Goal: Communication & Community: Answer question/provide support

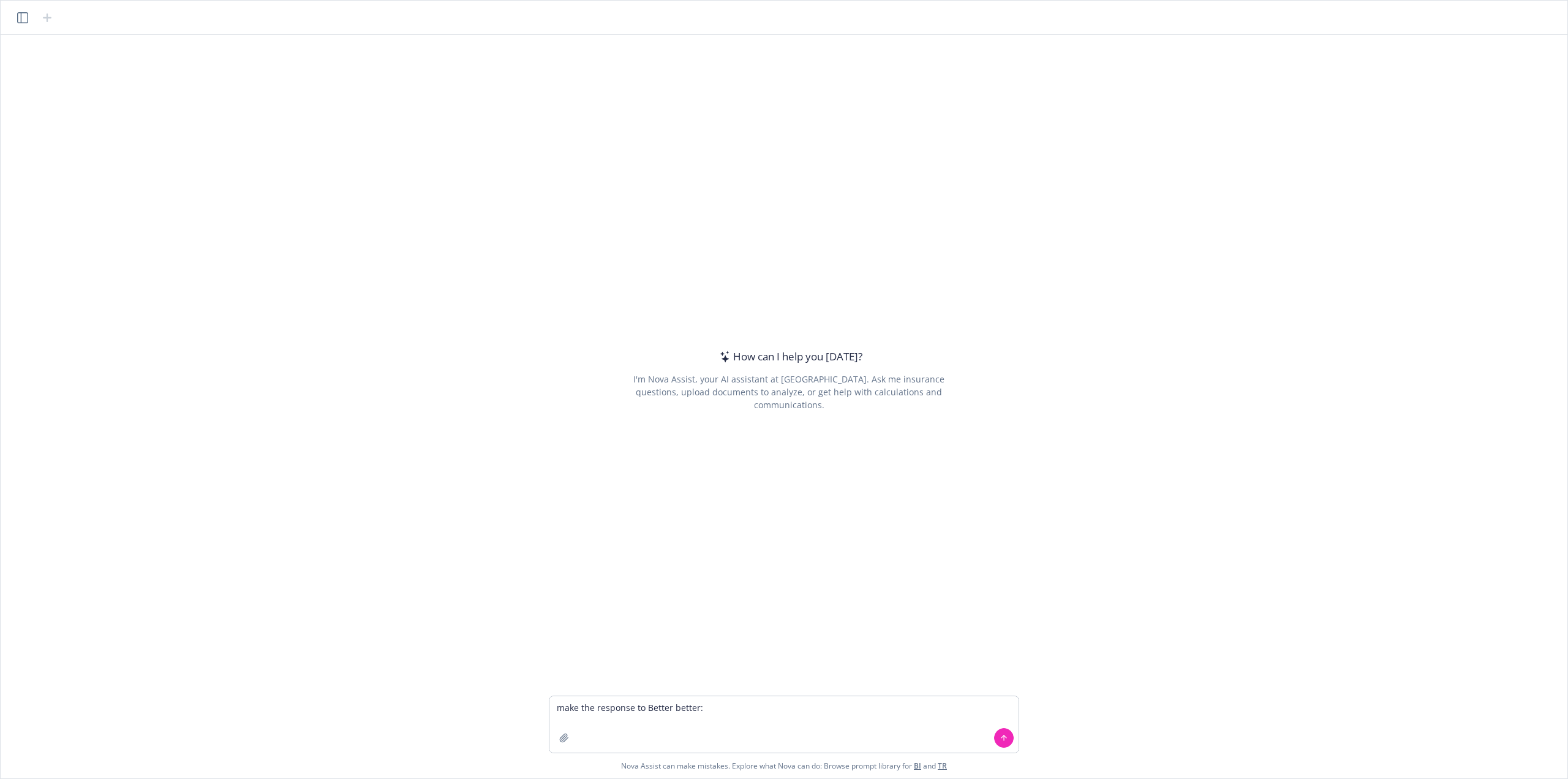
type textarea "lore ips dolorsit am Consec adipis: El Seddoeiu, Tempor inc utlabor etdo ma al …"
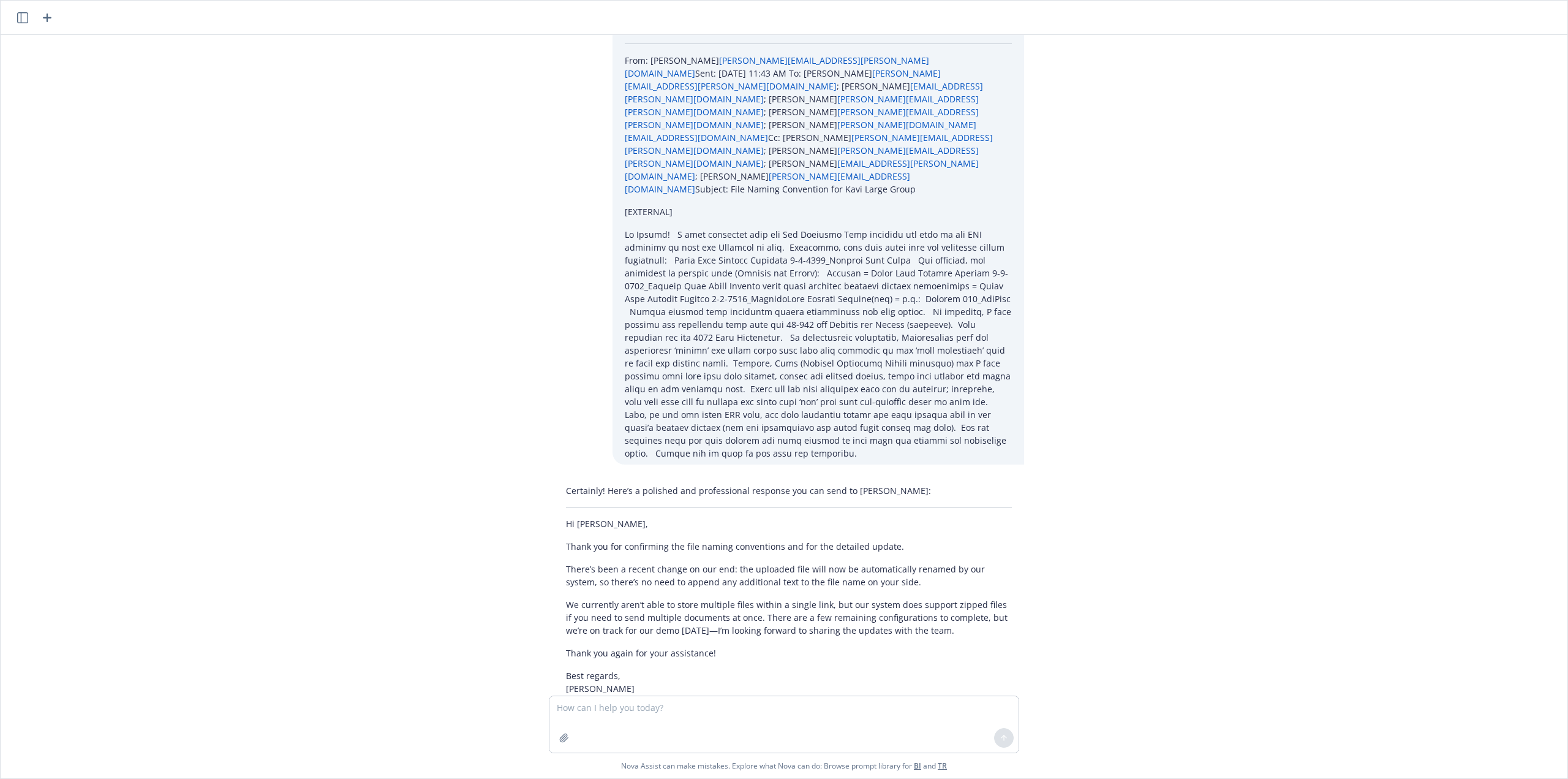
scroll to position [146, 0]
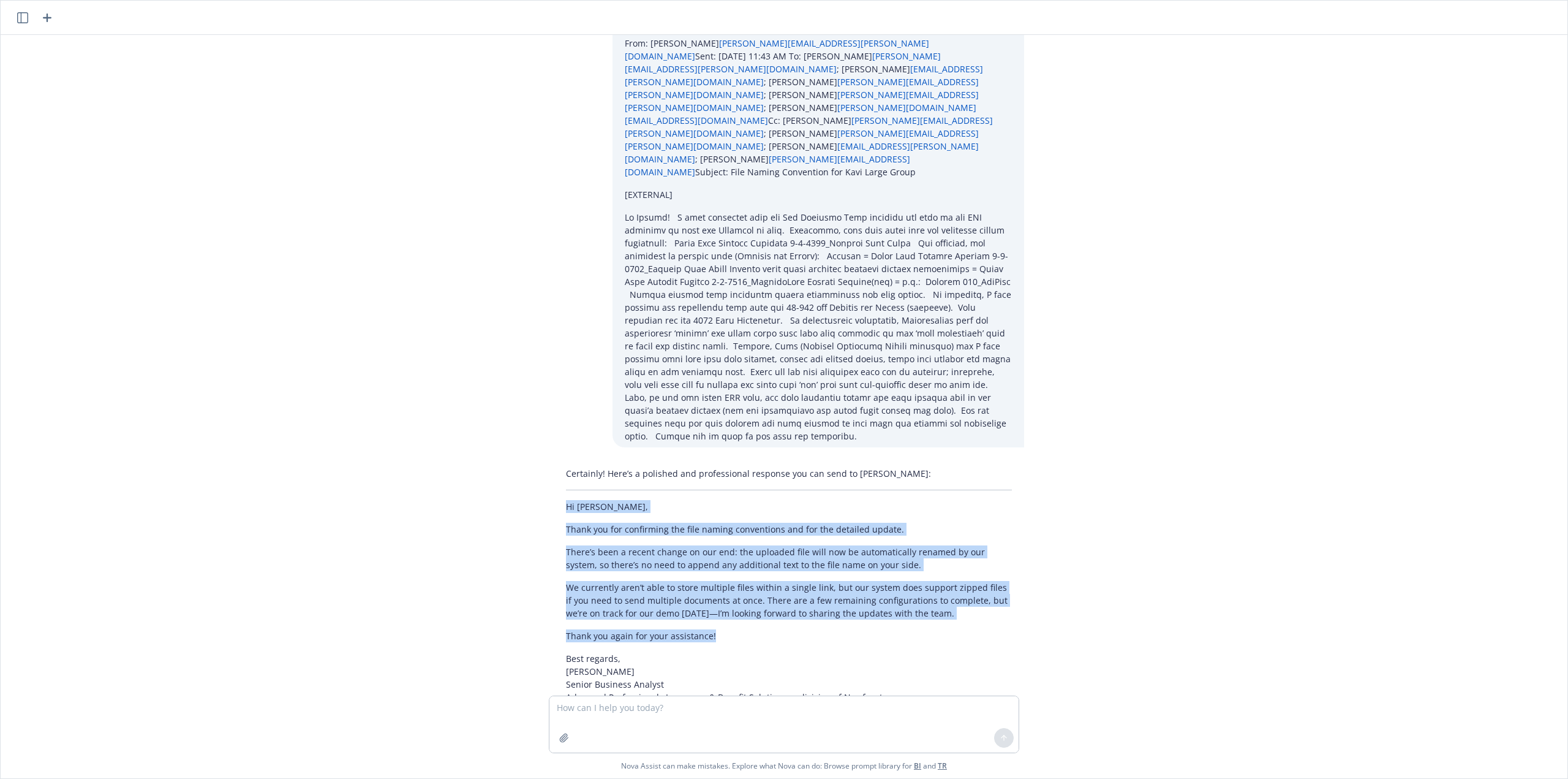
drag, startPoint x: 713, startPoint y: 572, endPoint x: 549, endPoint y: 443, distance: 208.7
click at [554, 462] on div "Certainly! Here’s a polished and professional response you can send to [PERSON_…" at bounding box center [789, 597] width 470 height 270
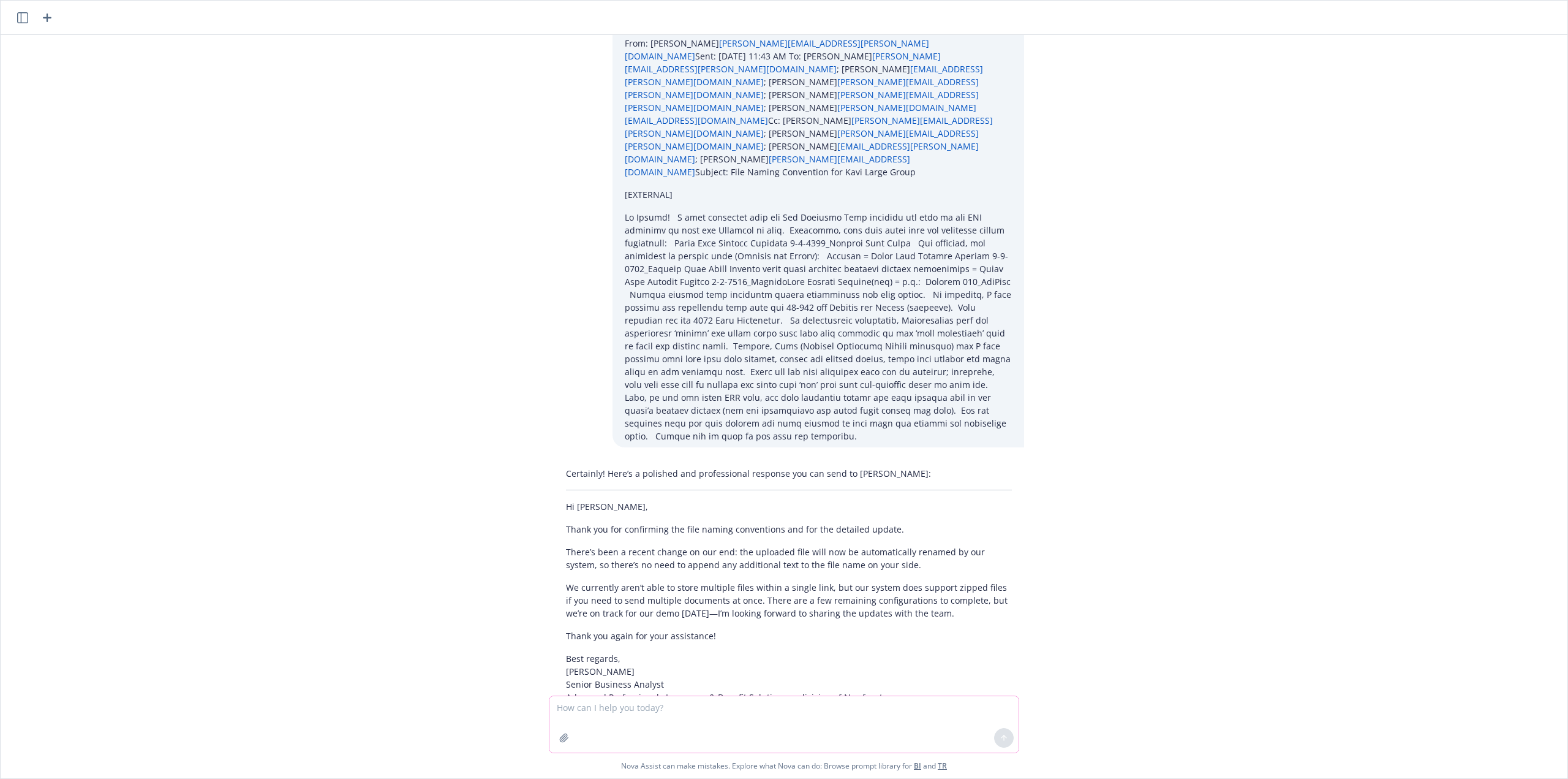
click at [650, 719] on textarea at bounding box center [784, 724] width 469 height 56
type textarea "make it more casual and engaging"
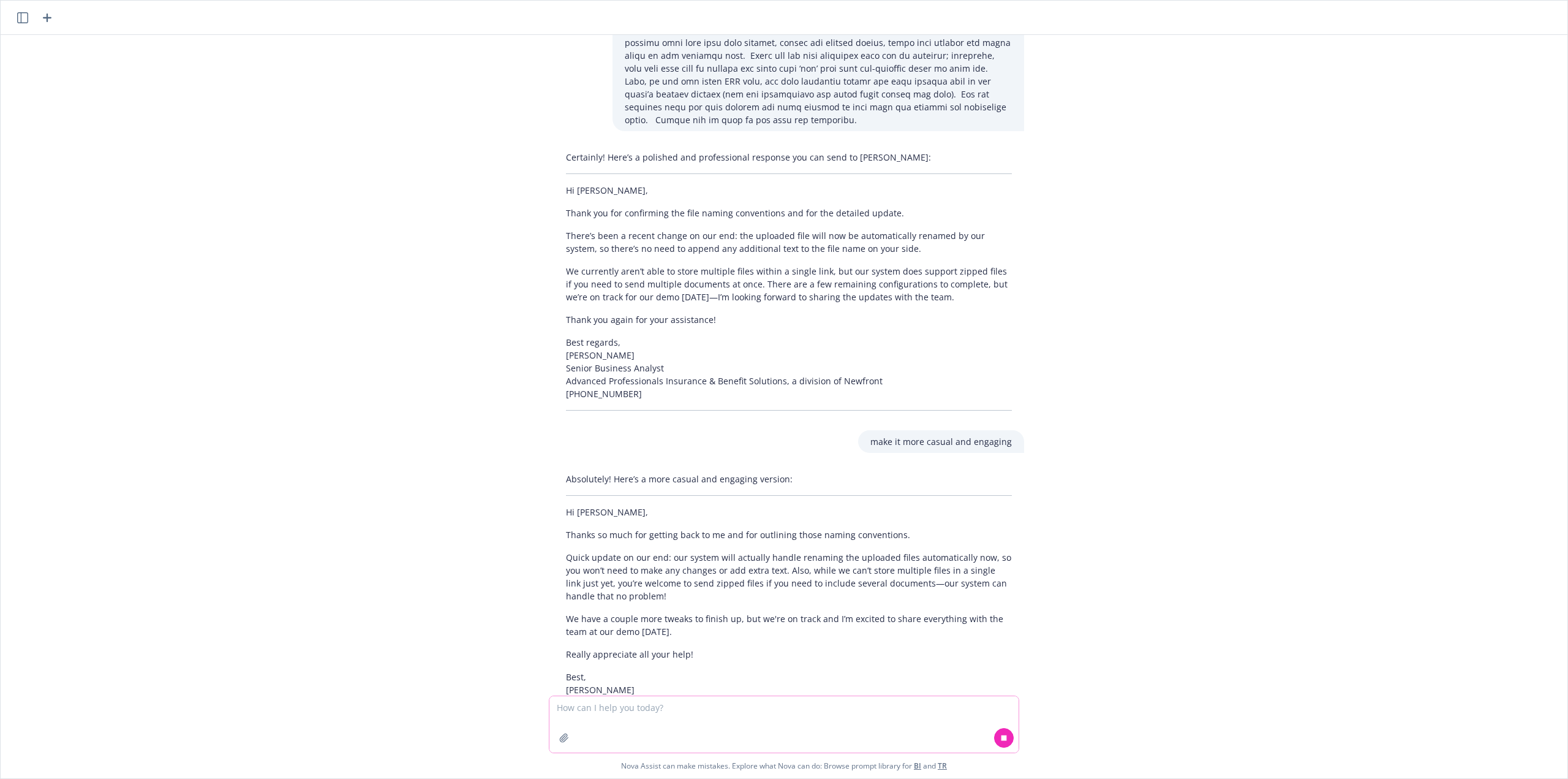
scroll to position [464, 0]
type textarea "they'll need to send it as a zip file"
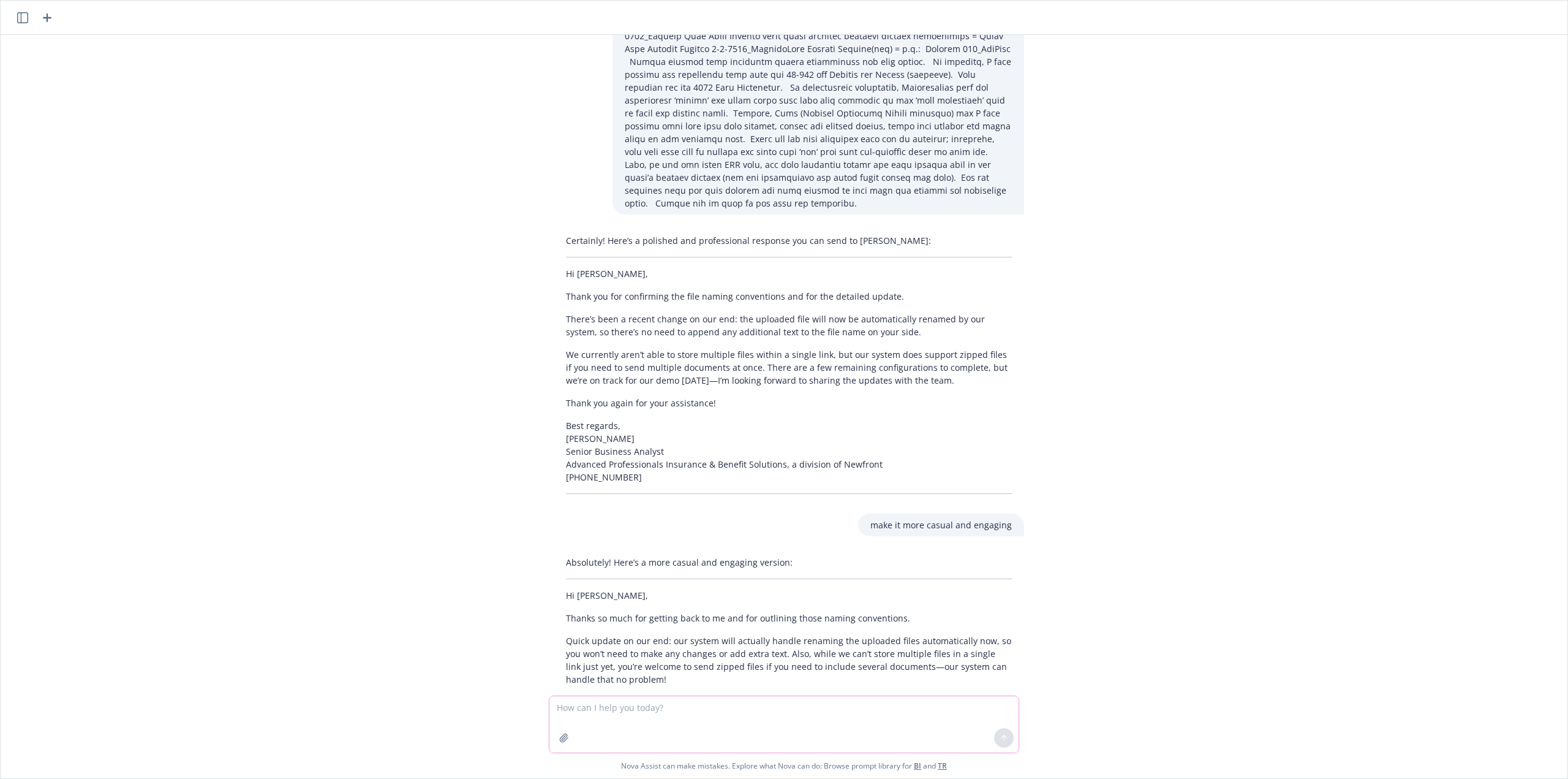
scroll to position [440, 0]
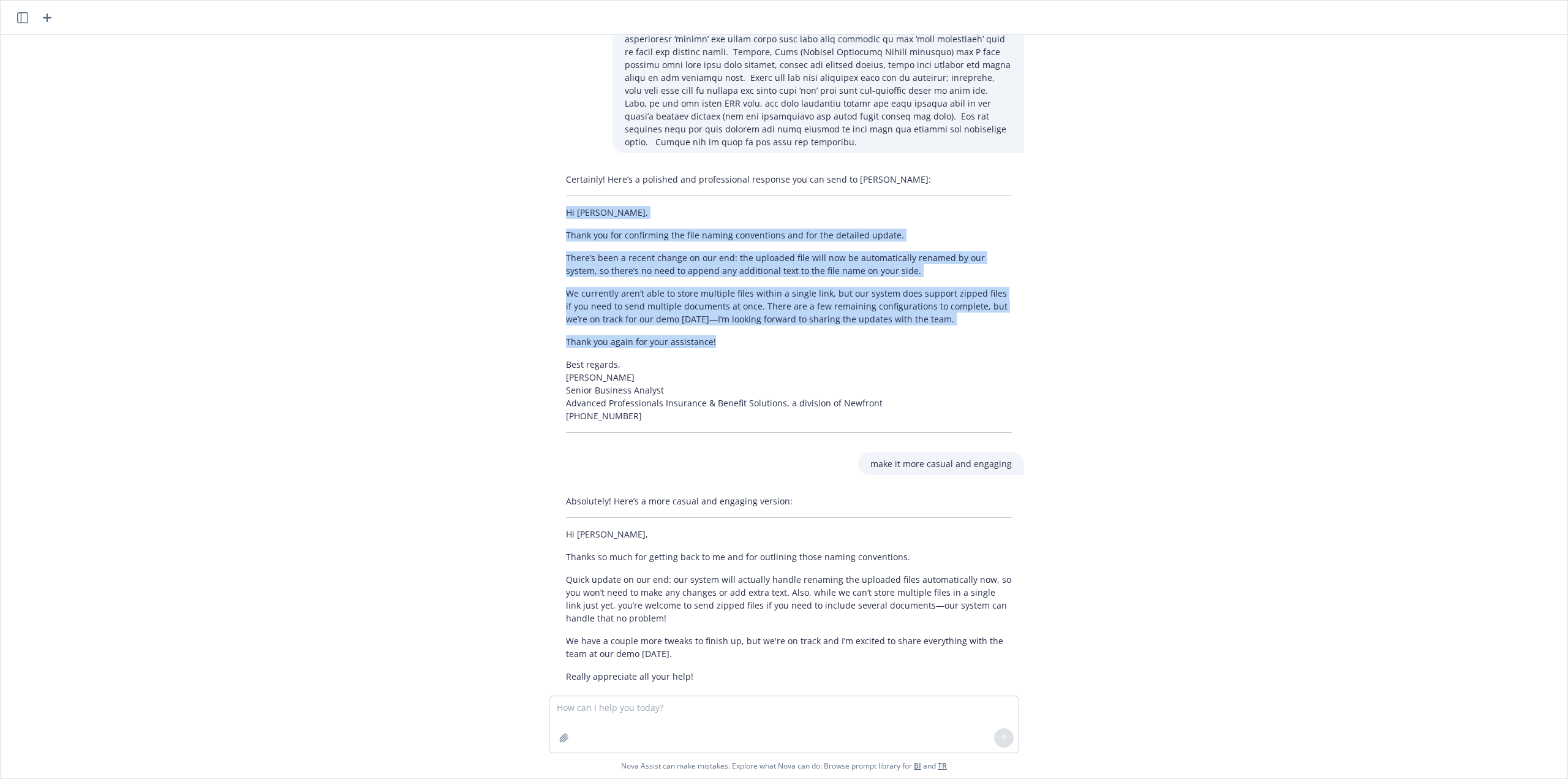
drag, startPoint x: 709, startPoint y: 274, endPoint x: 555, endPoint y: 151, distance: 197.1
click at [555, 168] on div "Certainly! Here’s a polished and professional response you can send to [PERSON_…" at bounding box center [789, 303] width 470 height 270
copy div "Hi [PERSON_NAME], Thank you for confirming the file naming conventions and for …"
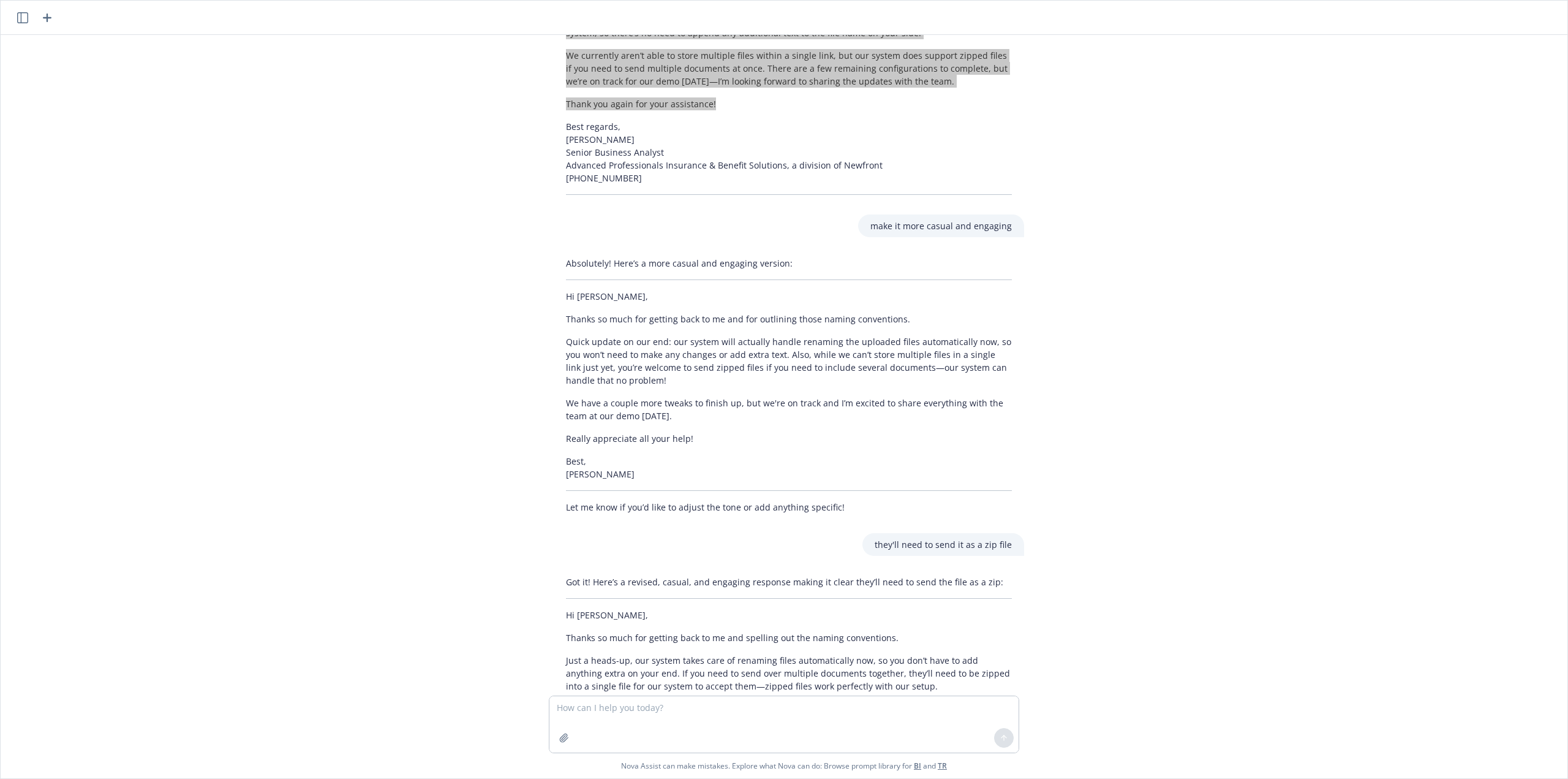
scroll to position [747, 0]
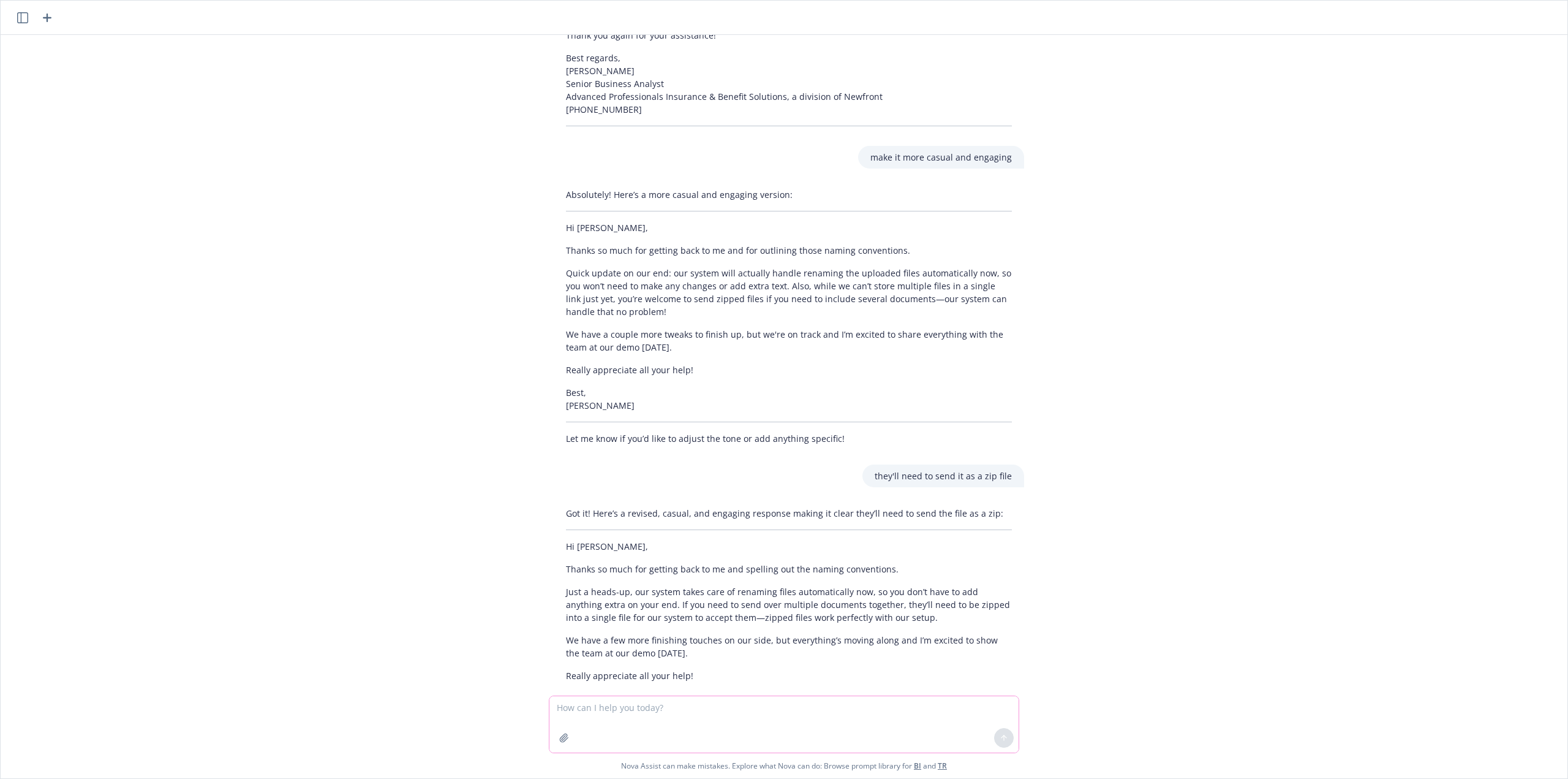
click at [761, 712] on textarea at bounding box center [784, 724] width 469 height 56
paste textarea "Hi [PERSON_NAME], Thank you for confirming the file naming conventions and for …"
type textarea "how's this? Hi [PERSON_NAME], Thank you for confirming the file naming conventi…"
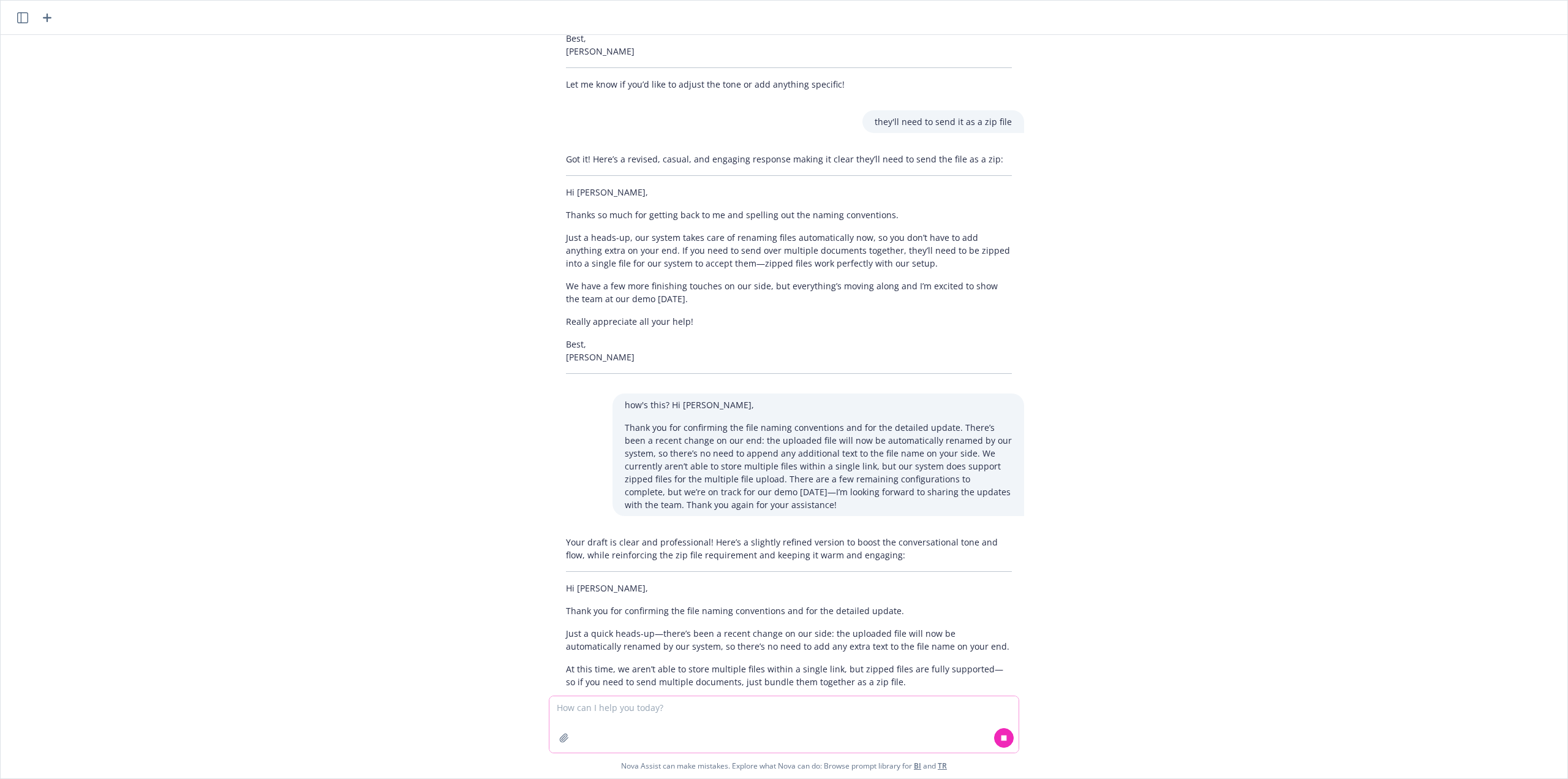
scroll to position [1152, 0]
